Goal: Task Accomplishment & Management: Manage account settings

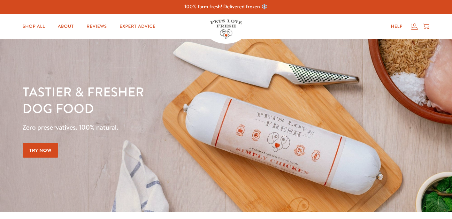
click at [416, 26] on icon at bounding box center [414, 26] width 6 height 7
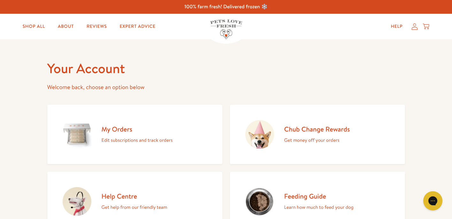
click at [132, 133] on h2 "My Orders" at bounding box center [137, 129] width 71 height 9
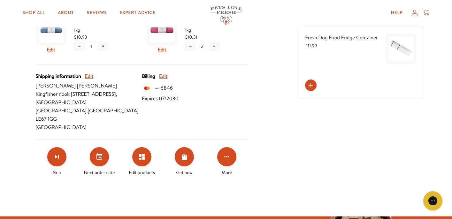
scroll to position [227, 0]
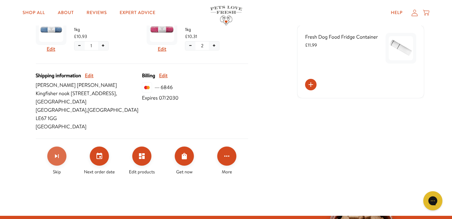
click at [61, 147] on button "Skip subscription" at bounding box center [56, 156] width 19 height 19
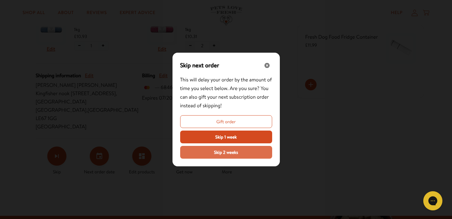
click at [218, 152] on span "Skip 2 weeks" at bounding box center [226, 152] width 24 height 7
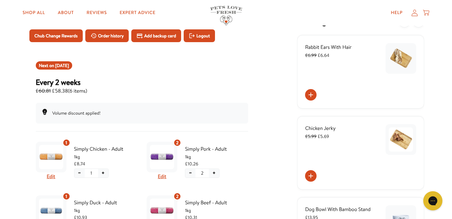
scroll to position [0, 0]
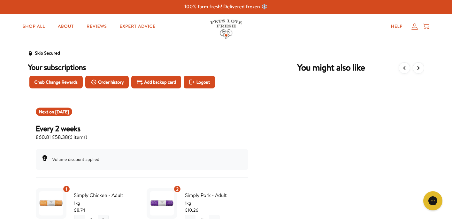
scroll to position [152, 0]
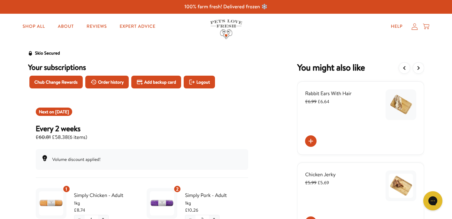
scroll to position [1, 0]
